Goal: Information Seeking & Learning: Compare options

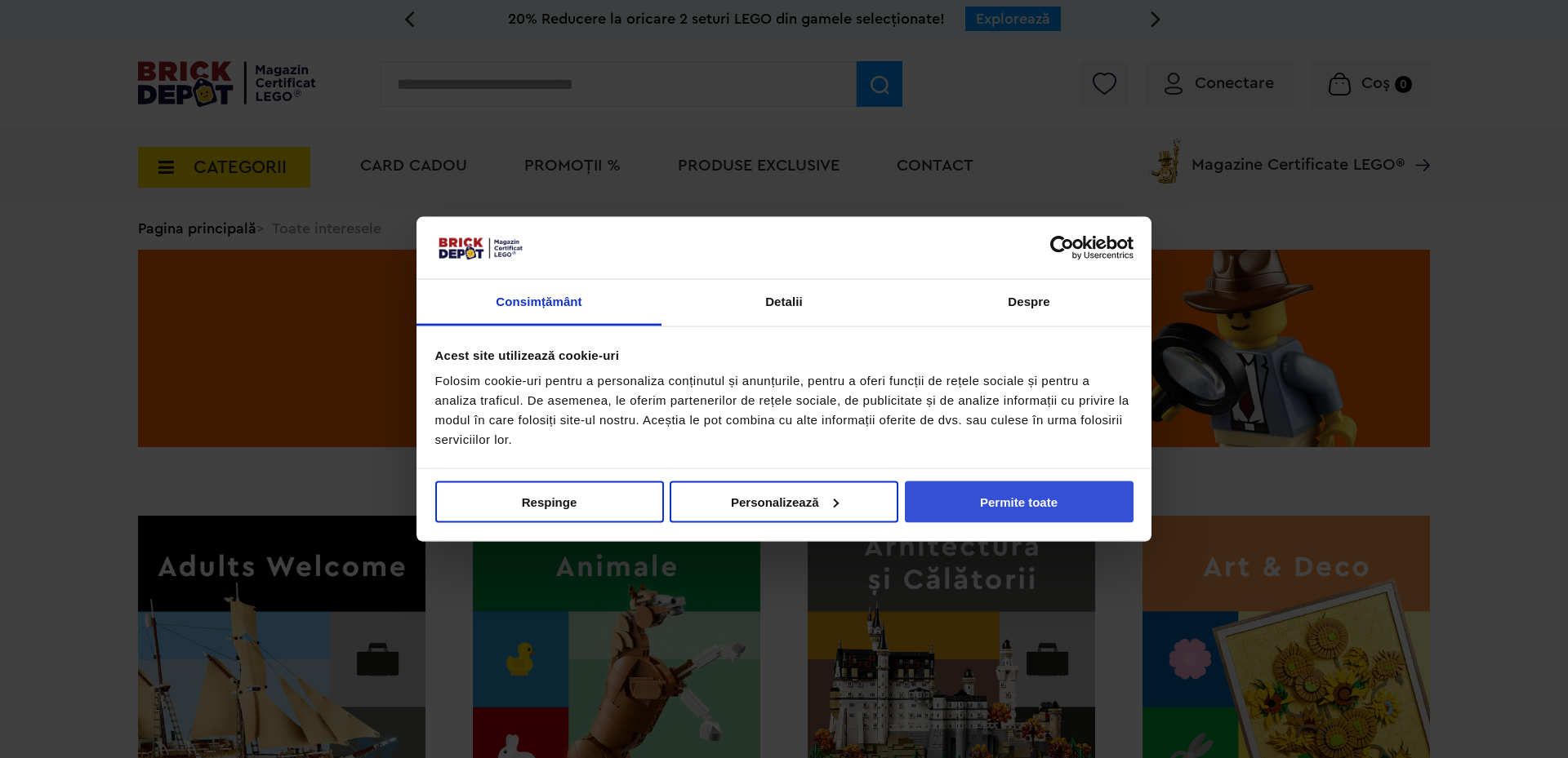
click at [1019, 513] on button "Permite toate" at bounding box center [1019, 501] width 228 height 42
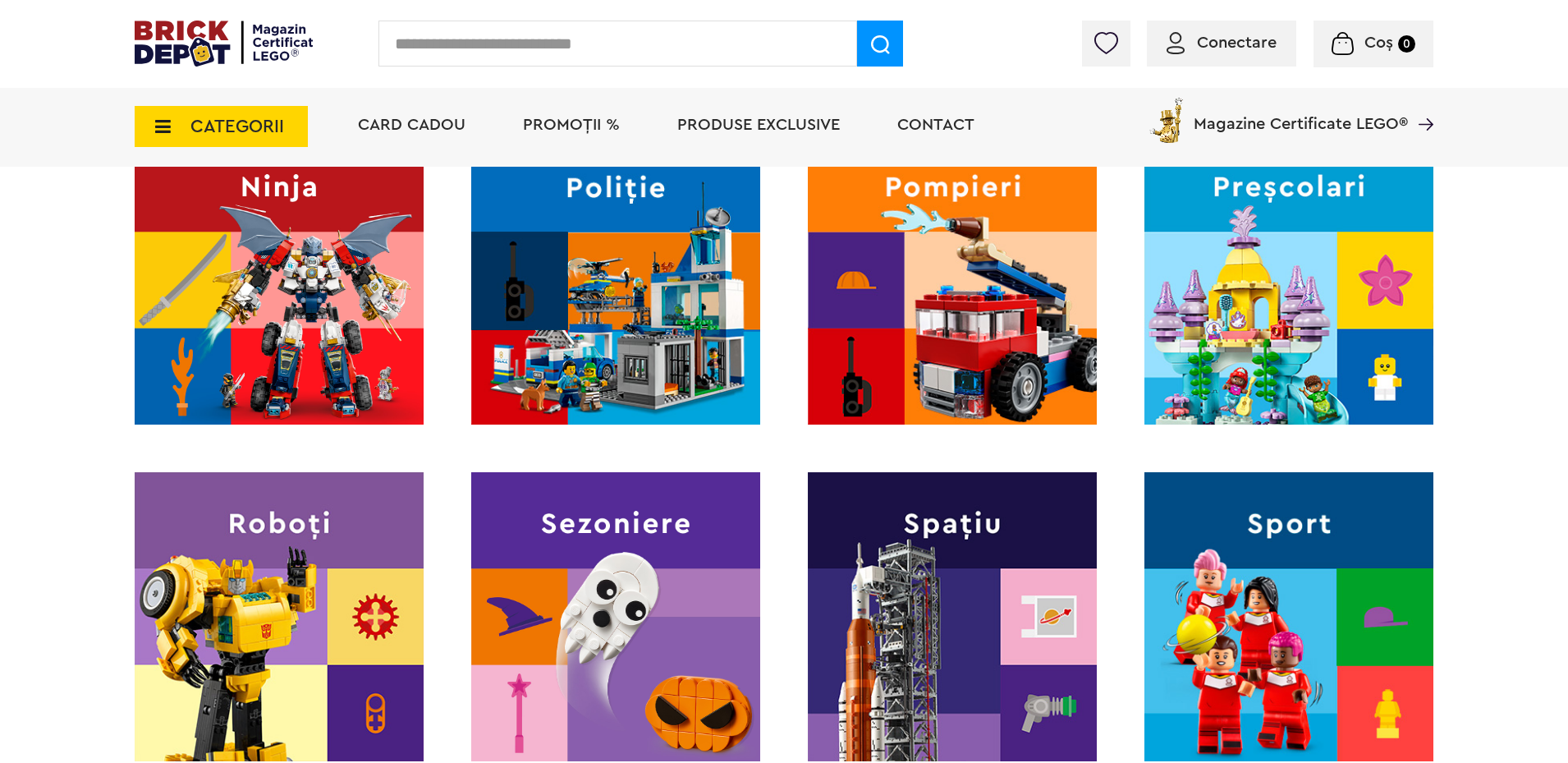
scroll to position [1725, 0]
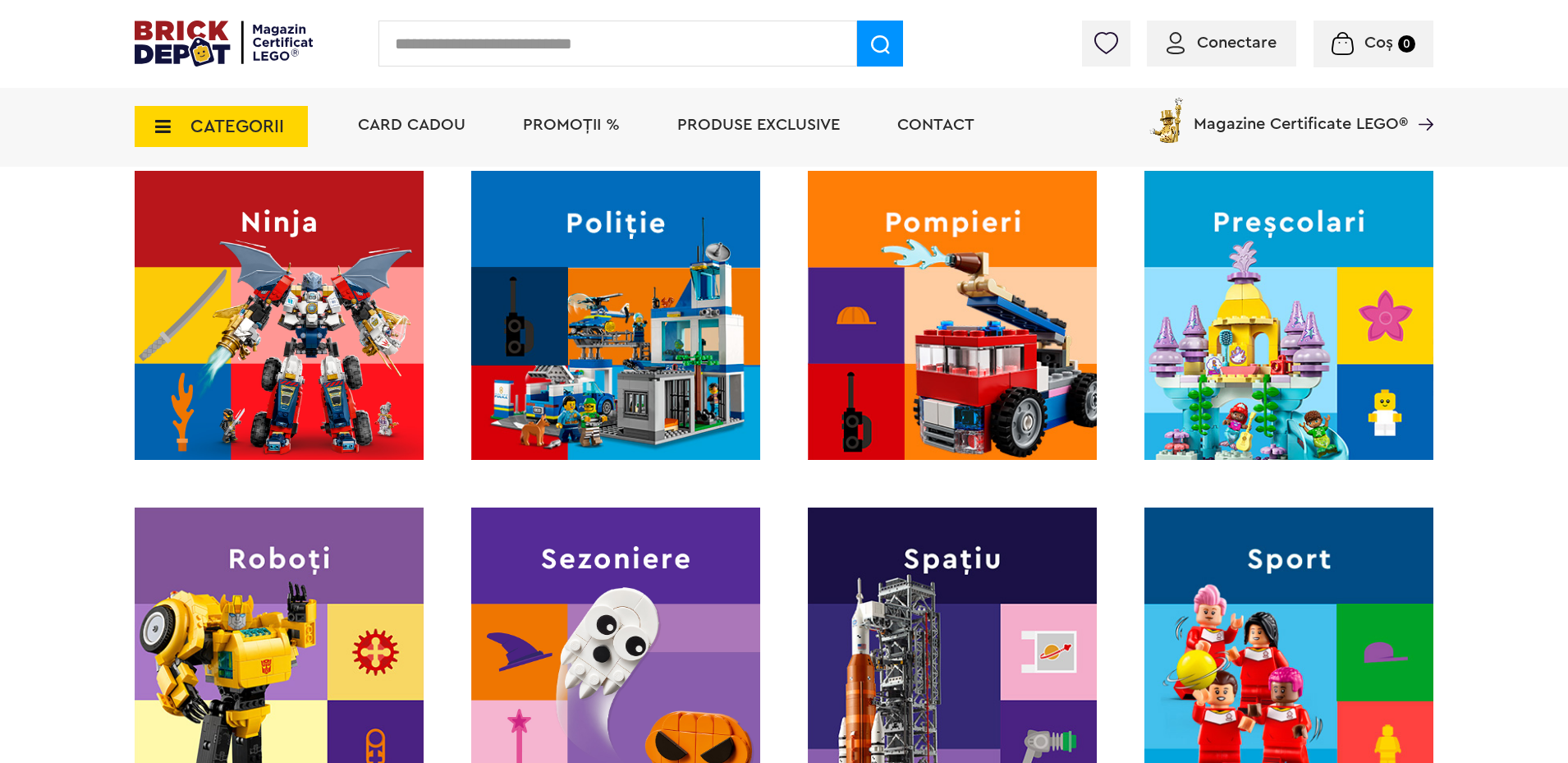
click at [979, 384] on img at bounding box center [952, 315] width 289 height 289
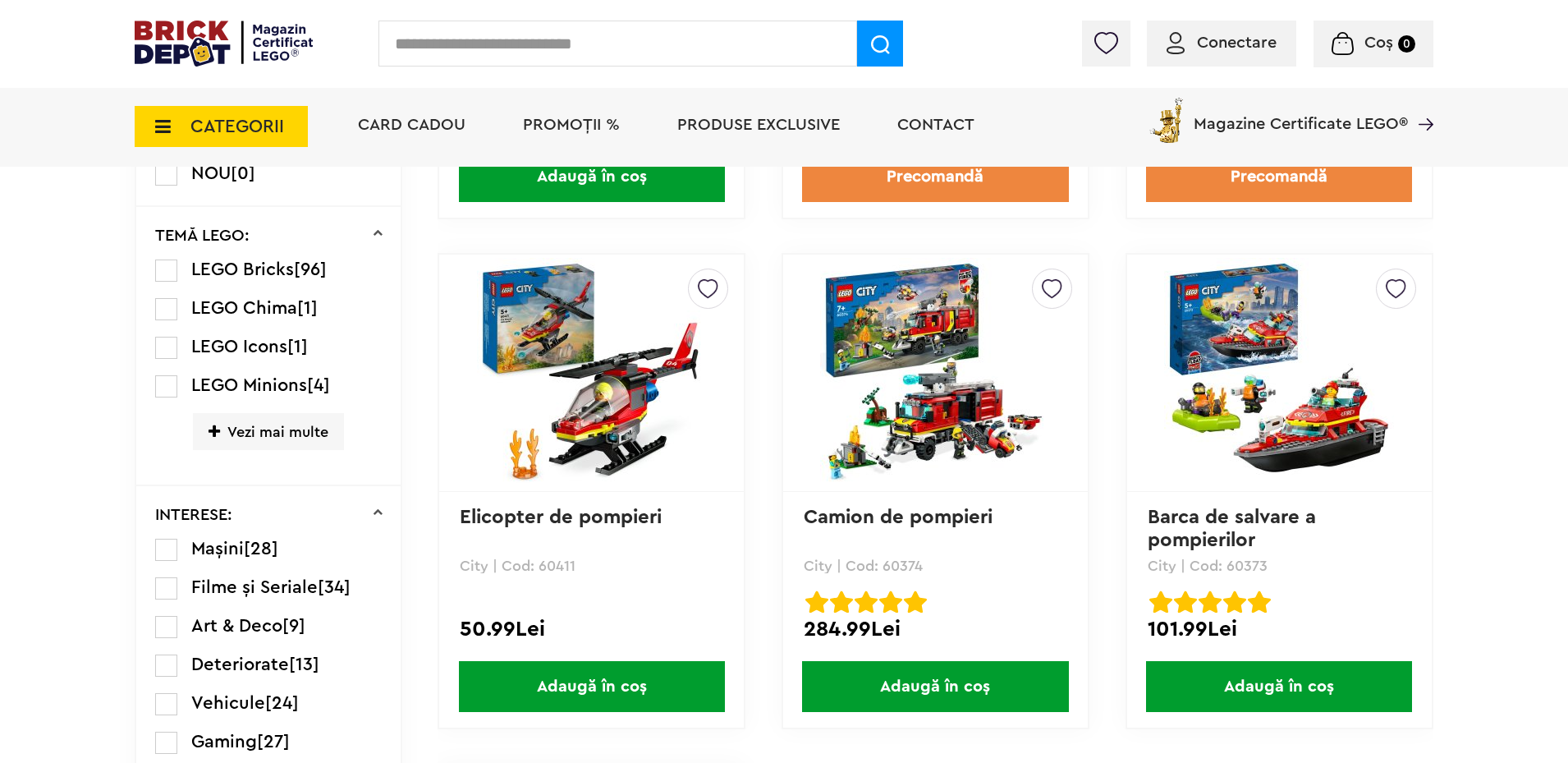
scroll to position [1150, 0]
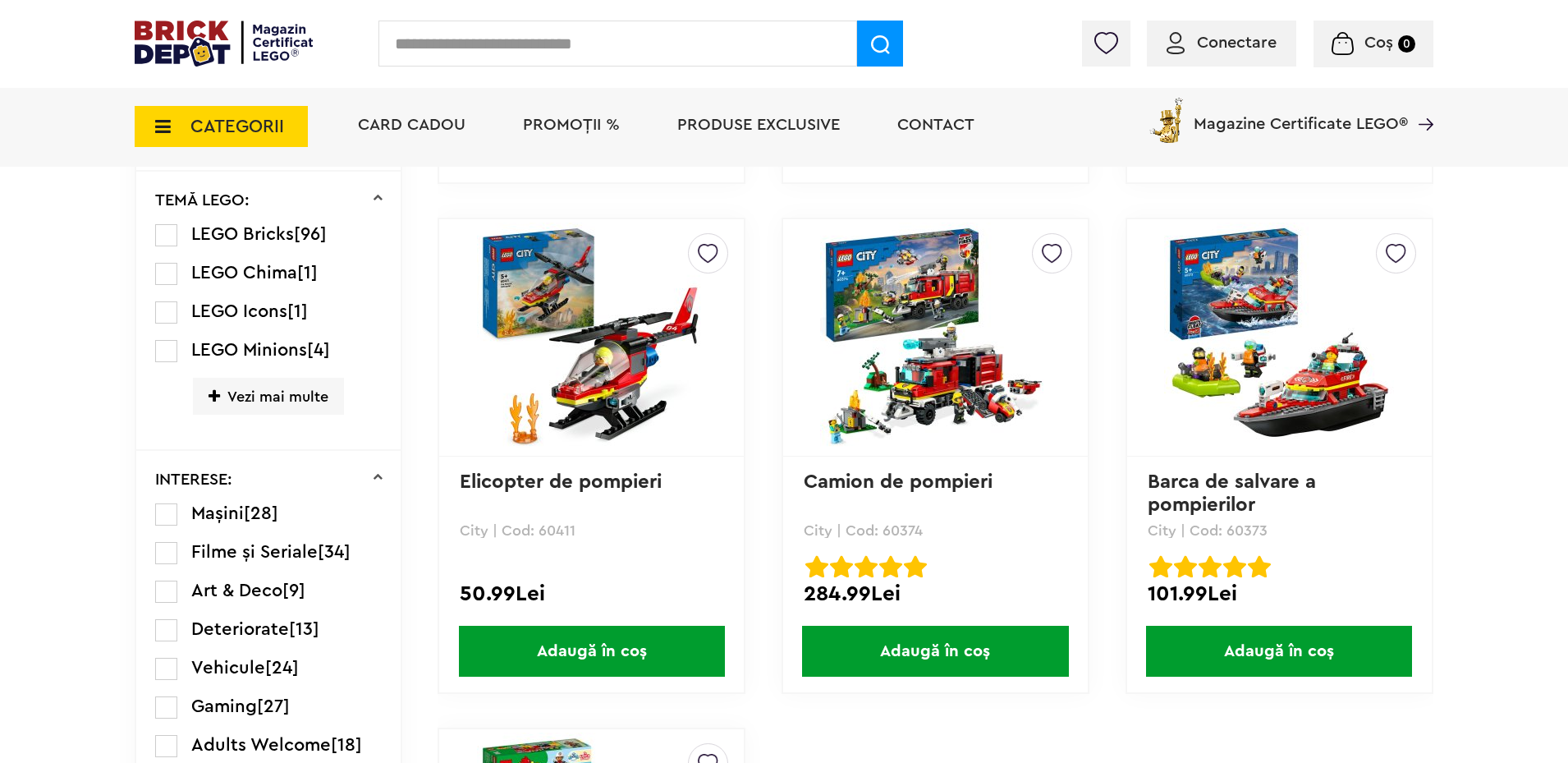
click at [588, 485] on link "Elicopter de pompieri" at bounding box center [560, 482] width 202 height 20
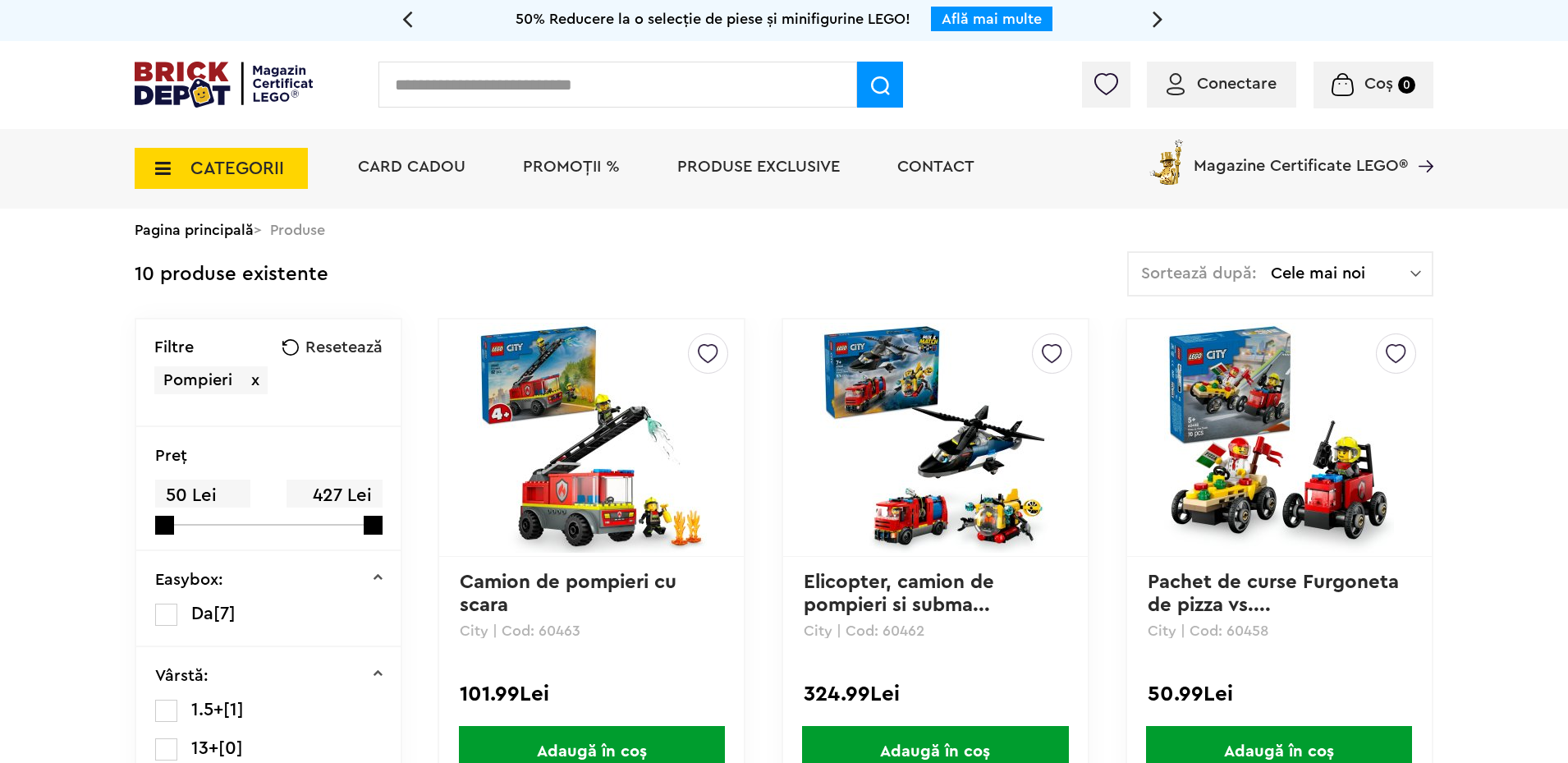
click at [1221, 582] on link "Pachet de curse Furgoneta de pizza vs...." at bounding box center [1277, 594] width 257 height 43
